Goal: Task Accomplishment & Management: Complete application form

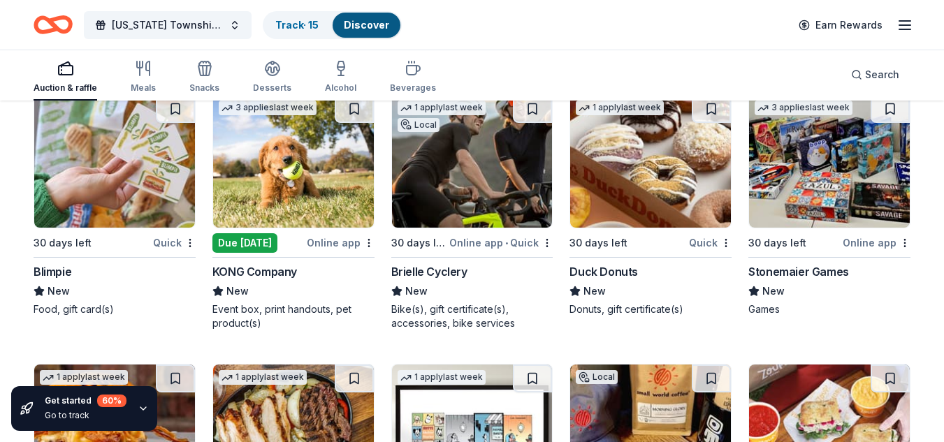
scroll to position [3656, 0]
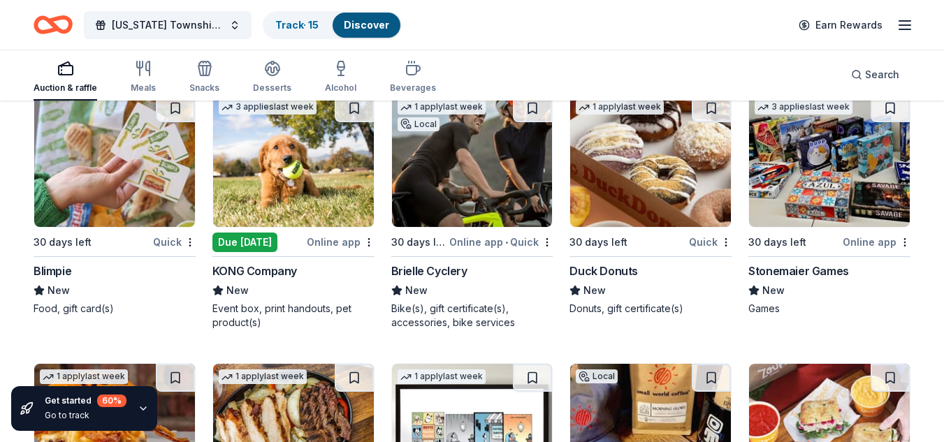
click at [329, 245] on div "Online app" at bounding box center [341, 241] width 68 height 17
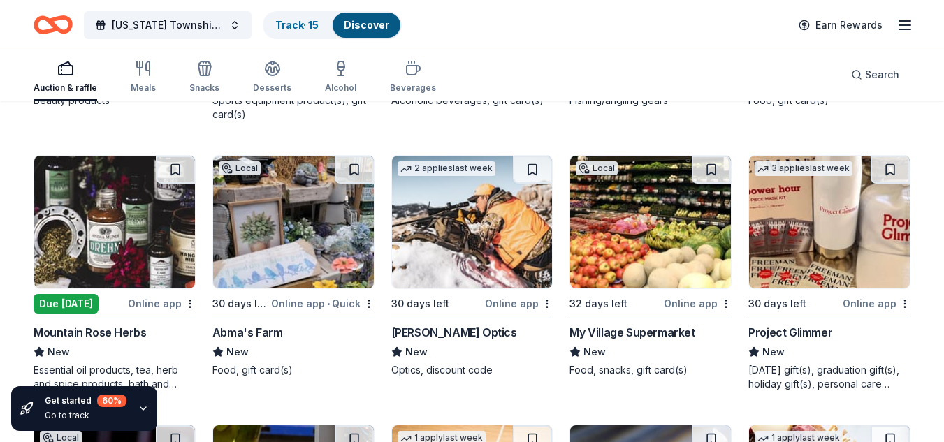
scroll to position [5469, 0]
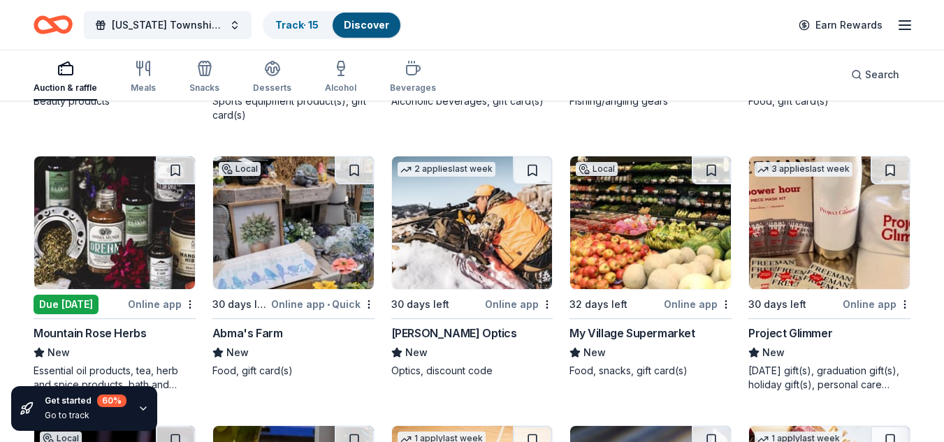
click at [58, 306] on div "Due [DATE]" at bounding box center [66, 305] width 65 height 20
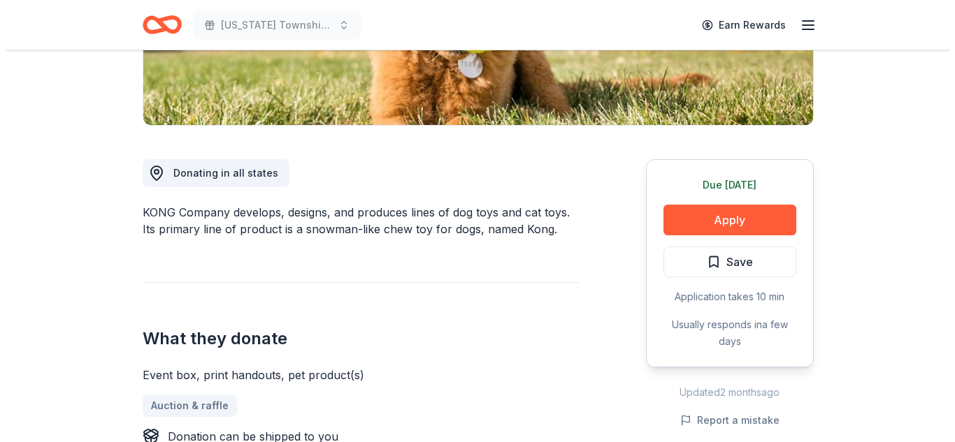
scroll to position [300, 0]
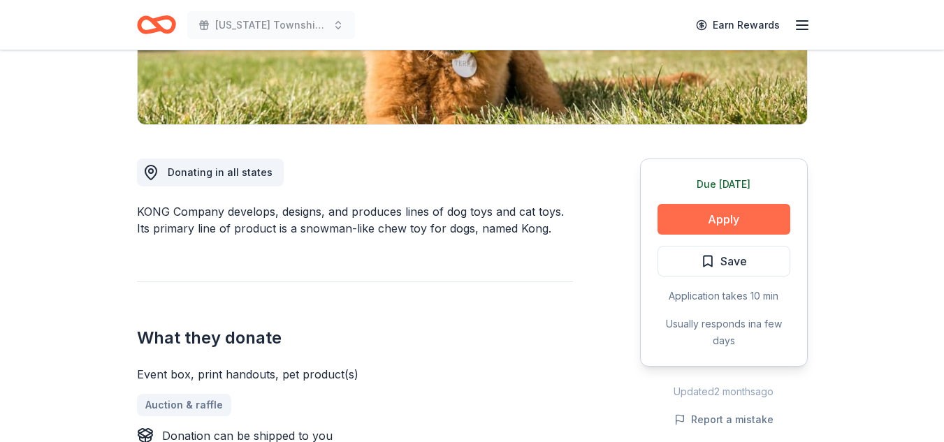
click at [707, 214] on button "Apply" at bounding box center [724, 219] width 133 height 31
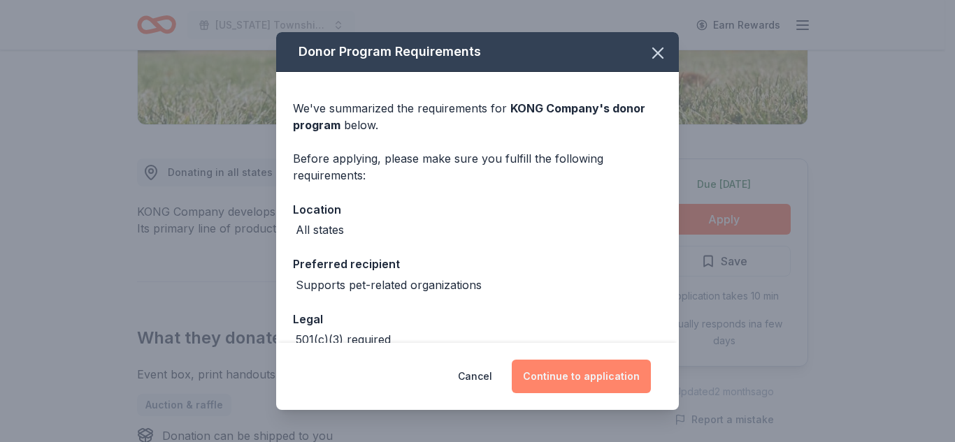
click at [570, 373] on button "Continue to application" at bounding box center [581, 377] width 139 height 34
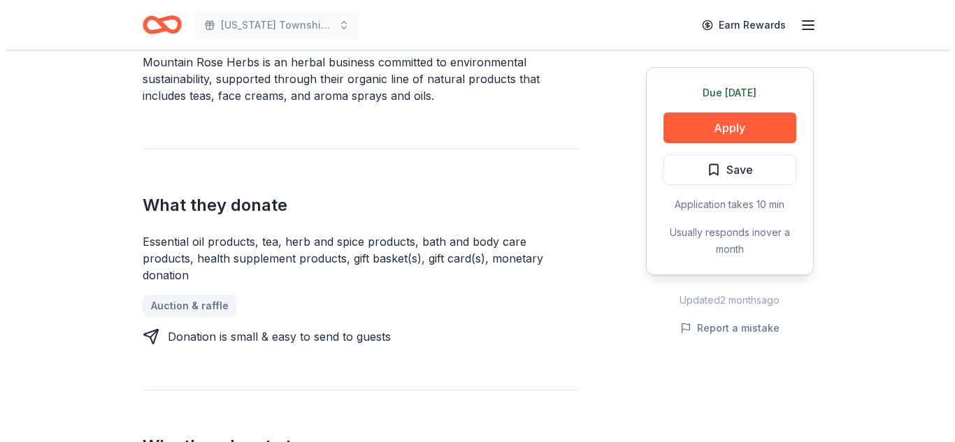
scroll to position [449, 0]
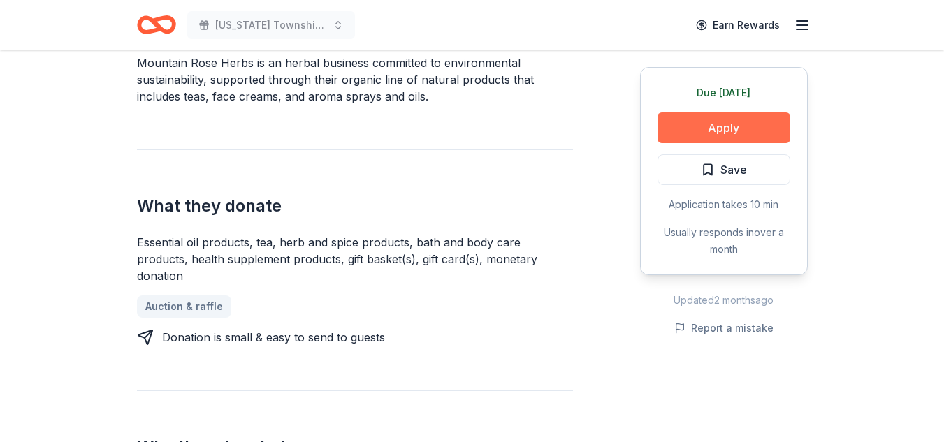
click at [689, 129] on button "Apply" at bounding box center [724, 128] width 133 height 31
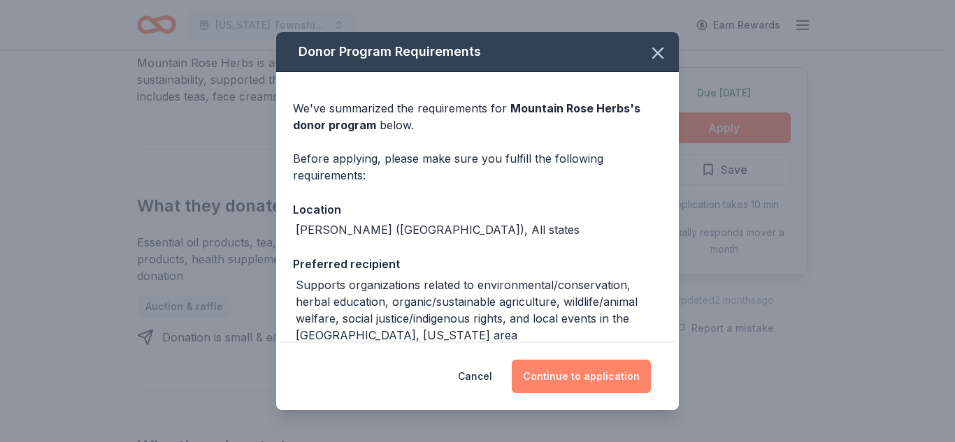
click at [547, 371] on button "Continue to application" at bounding box center [581, 377] width 139 height 34
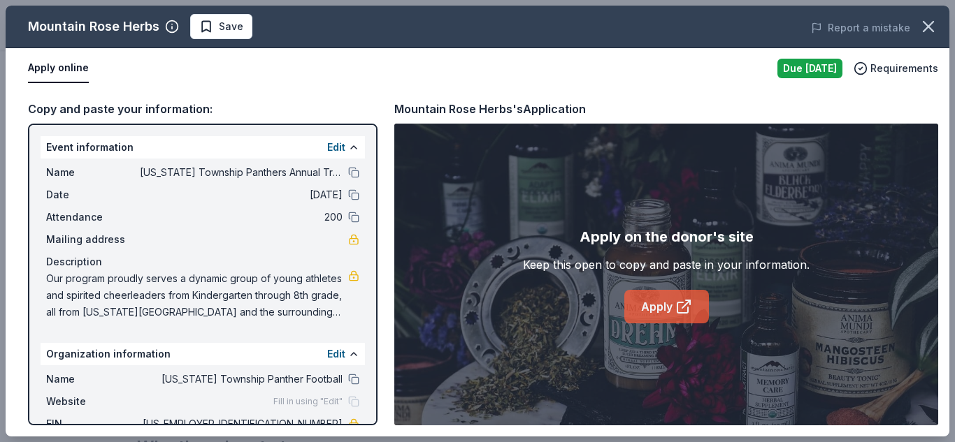
click at [658, 303] on link "Apply" at bounding box center [666, 307] width 85 height 34
